Goal: Find specific page/section: Locate a particular part of the current website

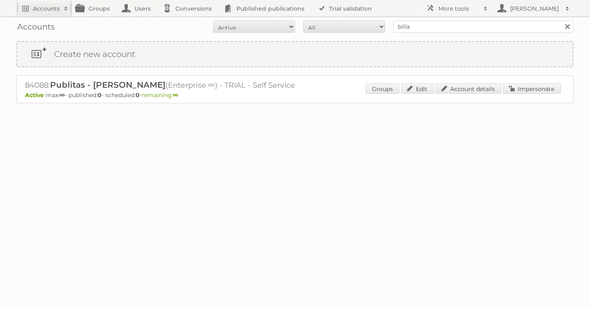
type input "billa"
click at [561, 20] on input "Search" at bounding box center [567, 26] width 12 height 12
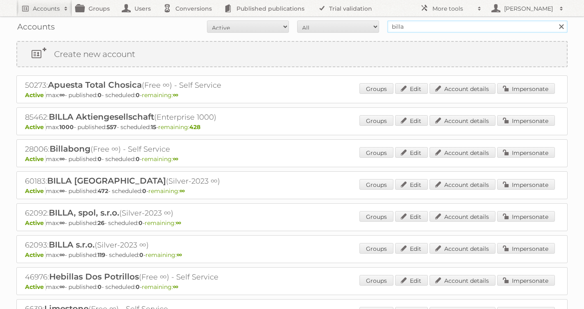
drag, startPoint x: 380, startPoint y: 27, endPoint x: 252, endPoint y: 22, distance: 128.3
click at [265, 23] on form "All Active Expired Pending All Paid Trials Self service billa Search" at bounding box center [291, 26] width 551 height 12
type input "albert heijn"
click at [555, 20] on input "Search" at bounding box center [561, 26] width 12 height 12
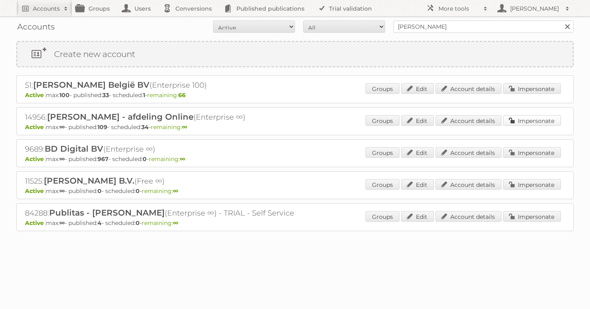
click at [530, 120] on link "Impersonate" at bounding box center [532, 120] width 58 height 11
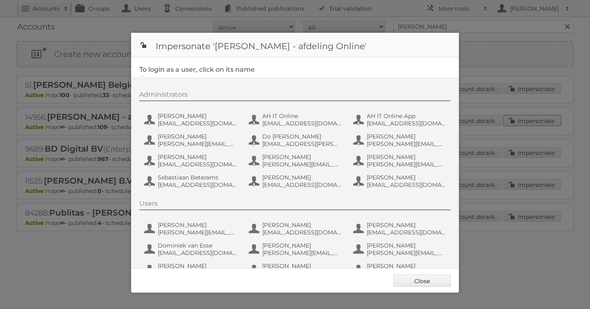
scroll to position [61, 0]
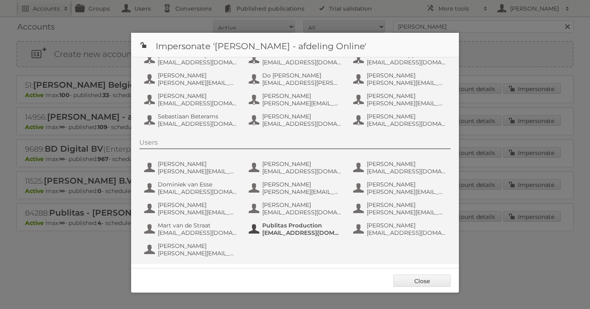
click at [293, 226] on span "Publitas Production" at bounding box center [301, 225] width 79 height 7
